Goal: Transaction & Acquisition: Purchase product/service

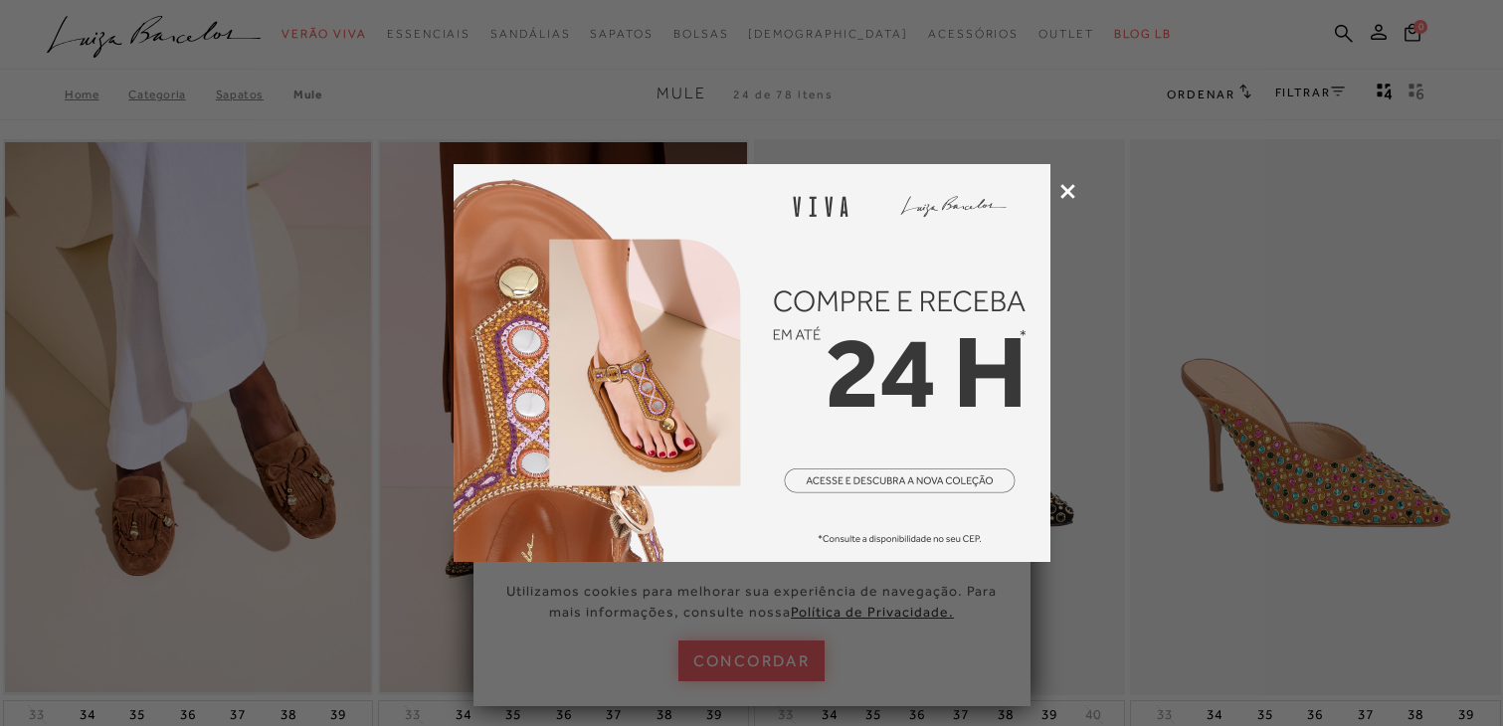
click at [1073, 196] on icon at bounding box center [1067, 191] width 15 height 15
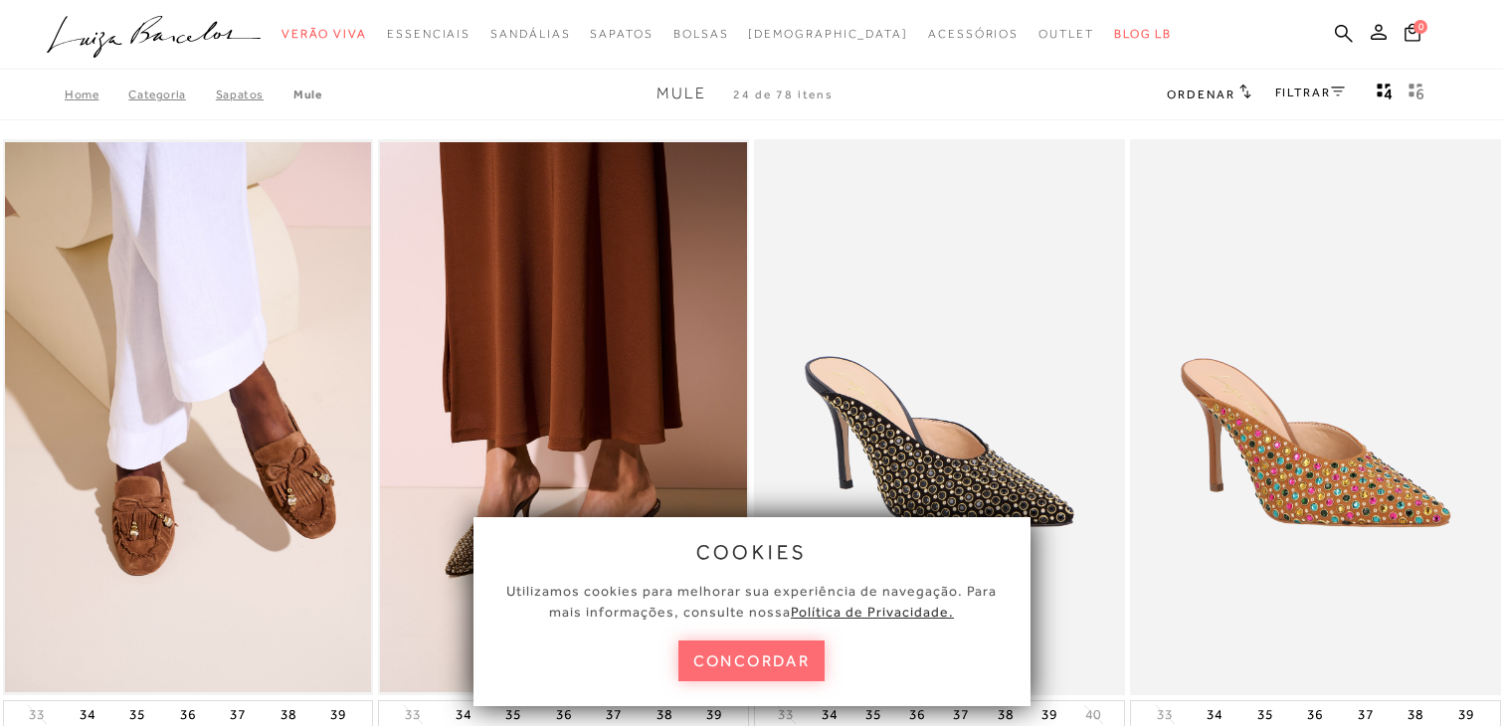
click at [774, 665] on button "concordar" at bounding box center [751, 661] width 147 height 41
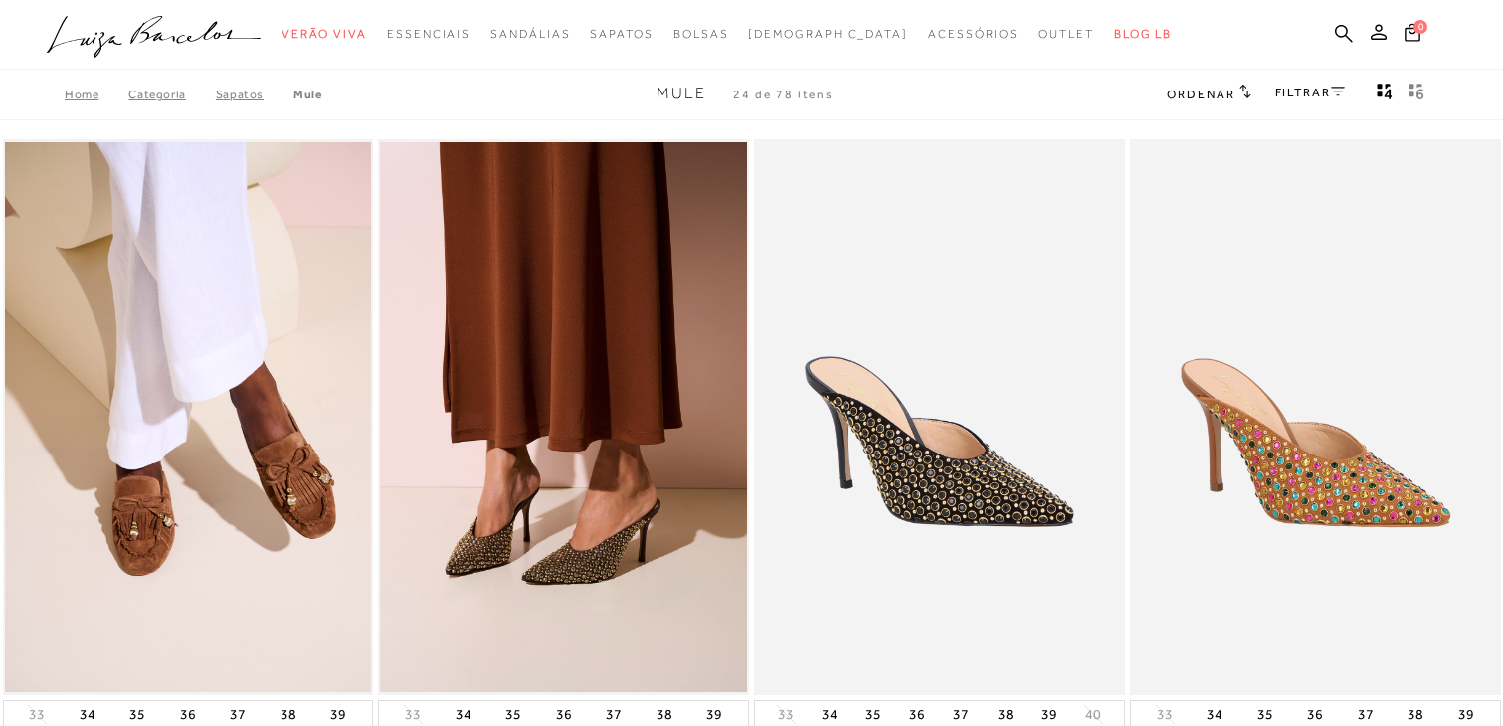
click at [1304, 102] on div "FILTRAR" at bounding box center [1310, 95] width 70 height 26
click at [1310, 84] on div "FILTRAR" at bounding box center [1310, 95] width 70 height 26
click at [1311, 88] on link "FILTRAR" at bounding box center [1310, 93] width 70 height 14
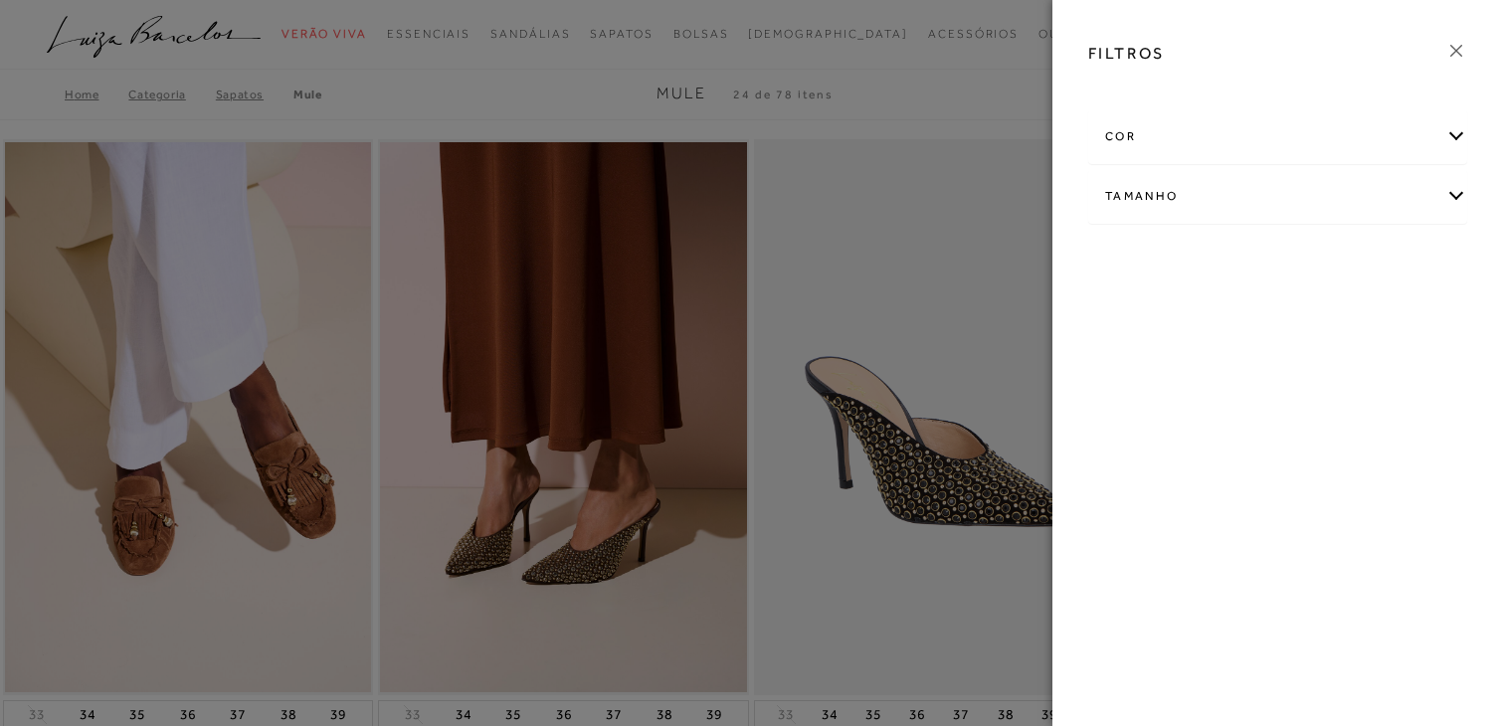
click at [1177, 138] on div "cor" at bounding box center [1277, 136] width 377 height 53
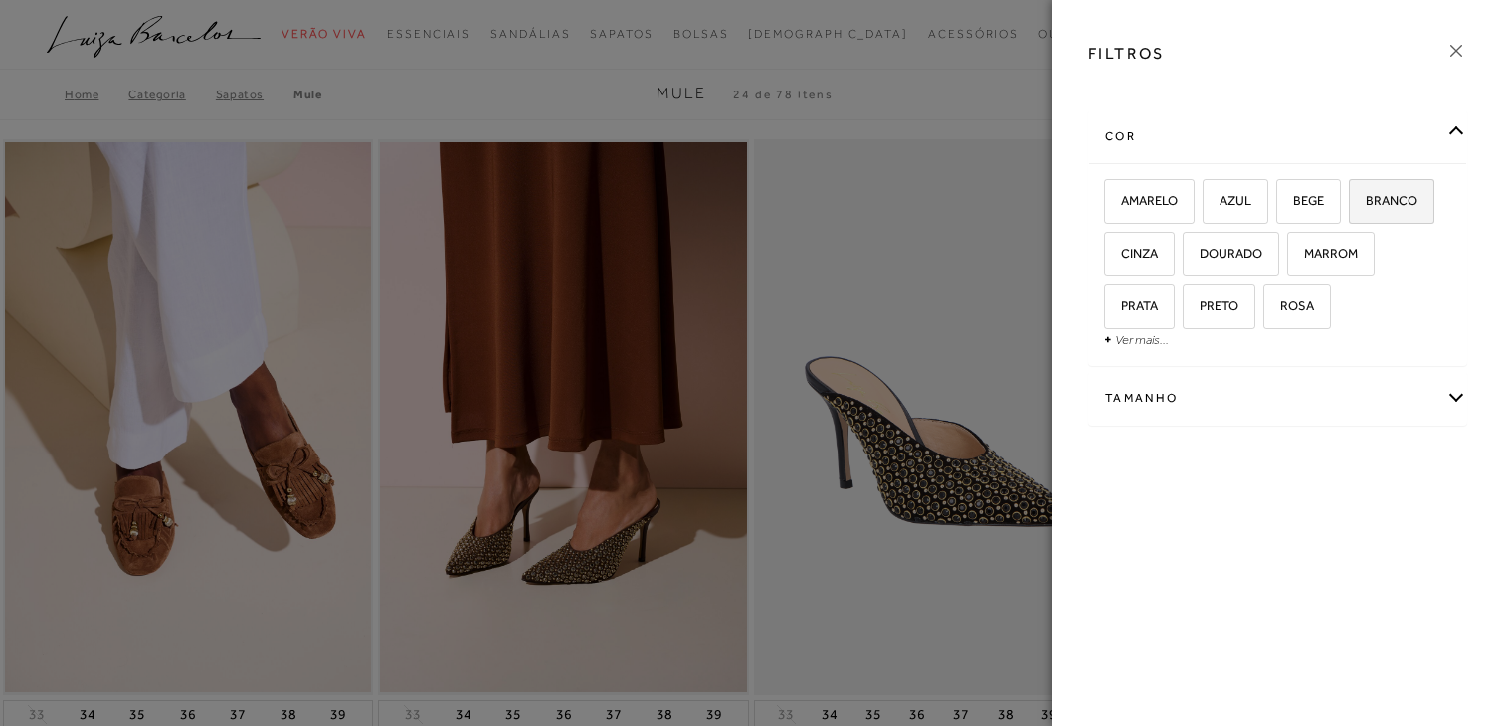
click at [1371, 211] on label "BRANCO" at bounding box center [1392, 201] width 84 height 43
click at [1366, 211] on input "BRANCO" at bounding box center [1356, 204] width 20 height 20
checkbox input "true"
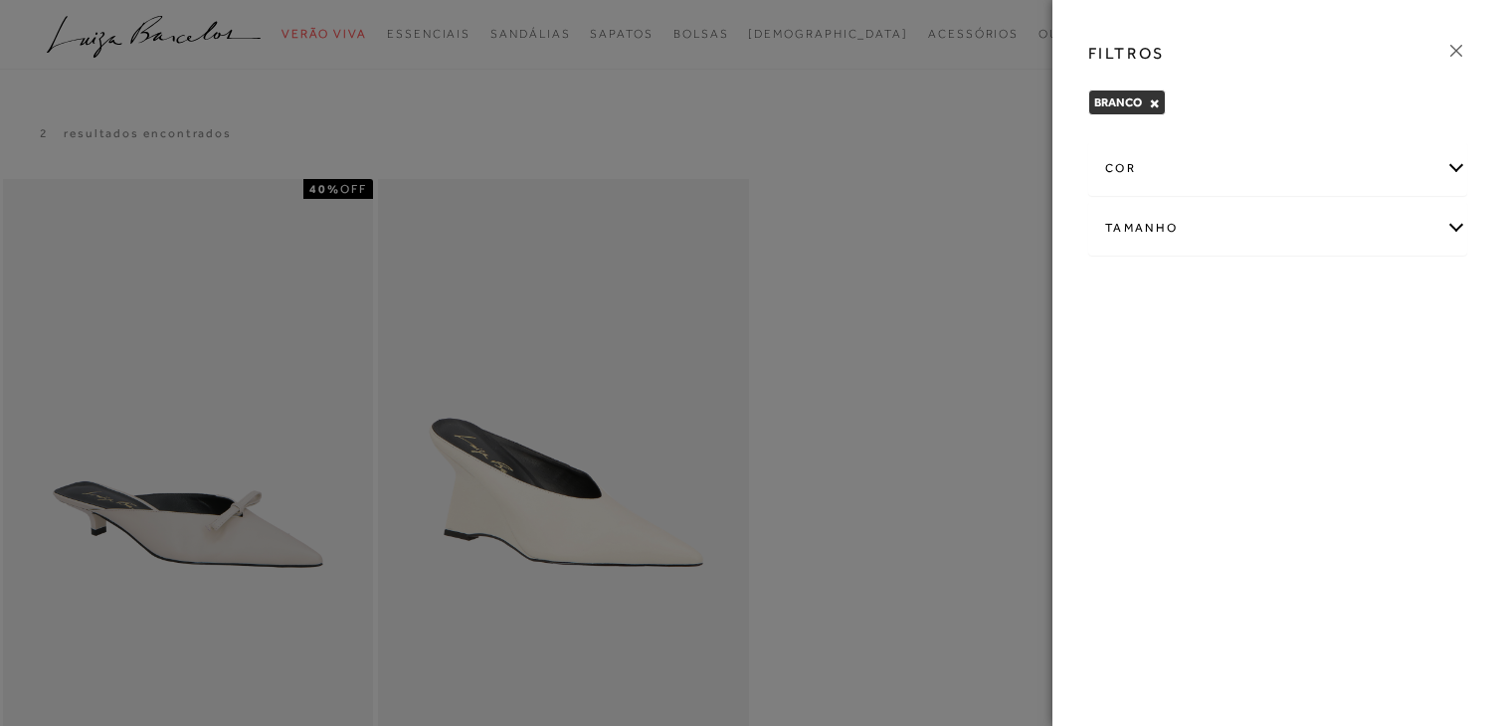
click at [1445, 42] on icon at bounding box center [1456, 51] width 22 height 22
